Goal: Register for event/course

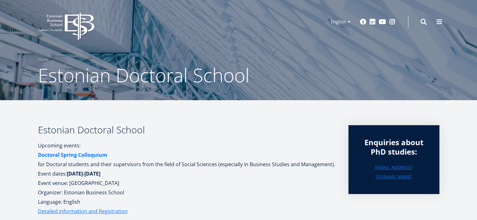
click at [92, 155] on strong "Doctoral Spring Colloquium" at bounding box center [72, 155] width 69 height 7
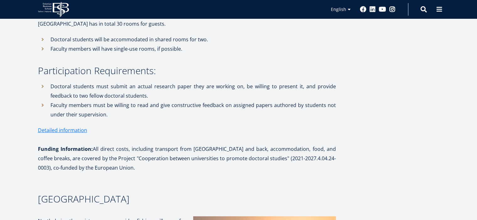
scroll to position [226, 0]
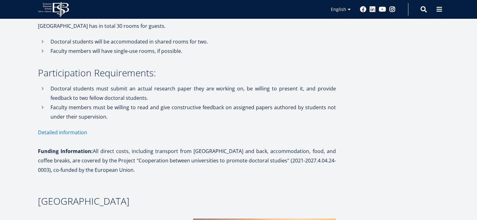
click at [78, 132] on link "Detailed information" at bounding box center [62, 132] width 49 height 9
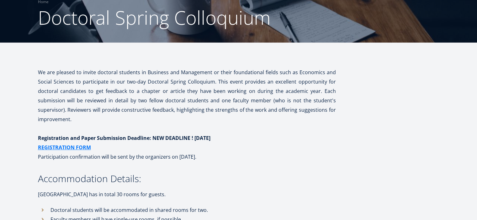
scroll to position [29, 0]
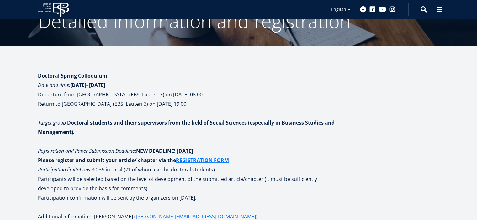
scroll to position [49, 0]
